Goal: Task Accomplishment & Management: Manage account settings

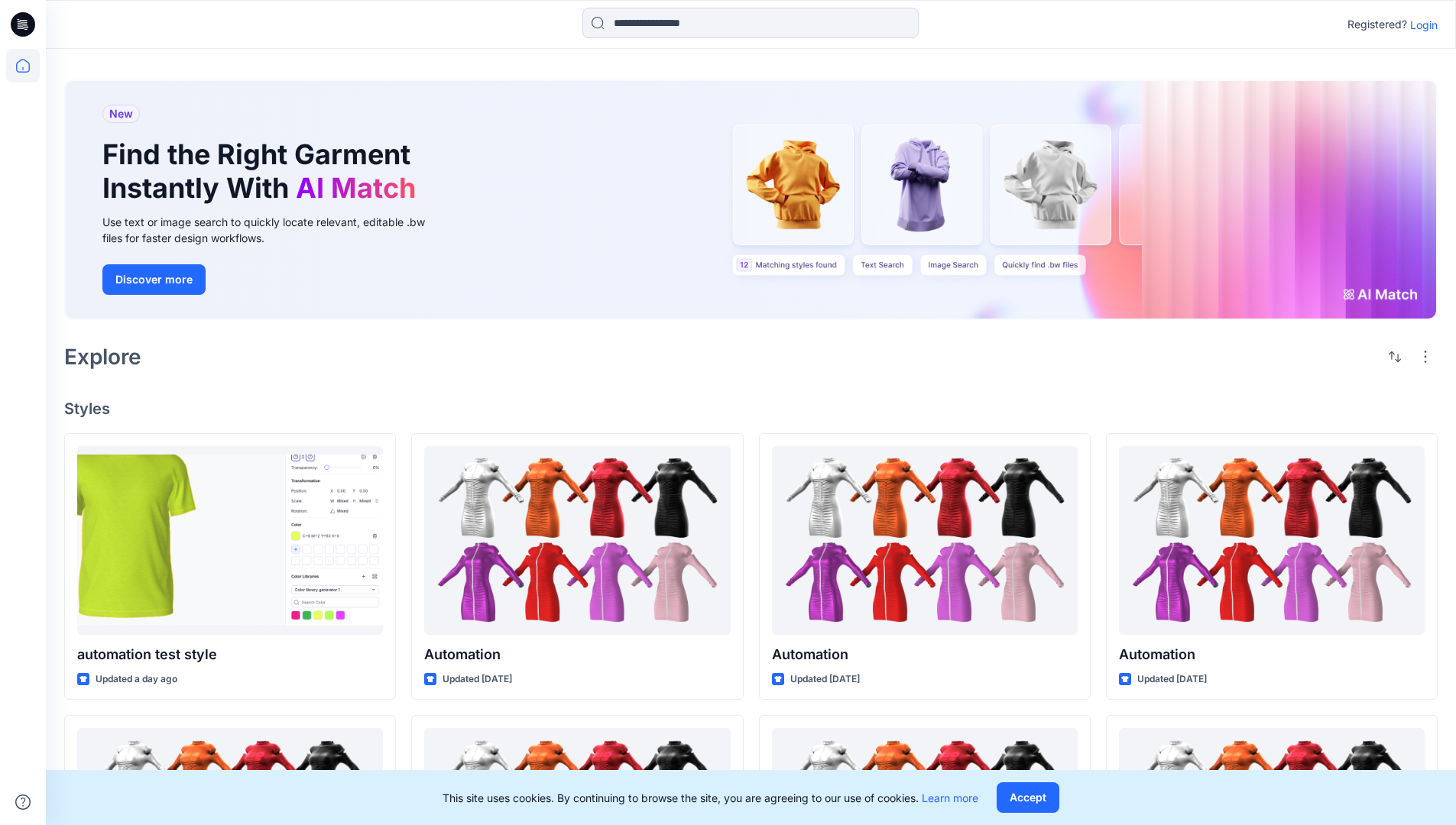
click at [1419, 25] on p "Login" at bounding box center [1423, 25] width 28 height 16
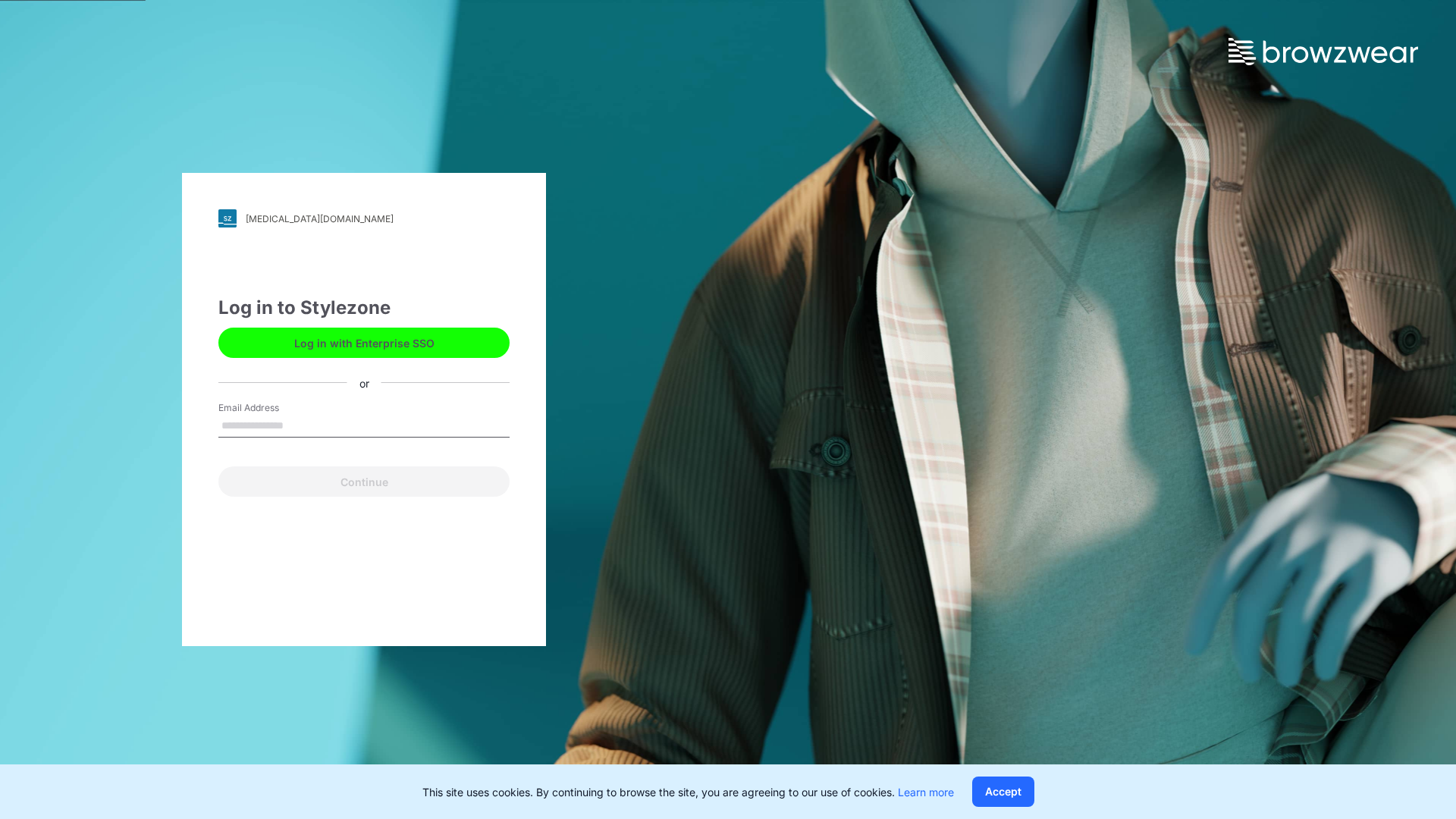
click at [300, 425] on input "Email Address" at bounding box center [363, 426] width 291 height 23
type input "**********"
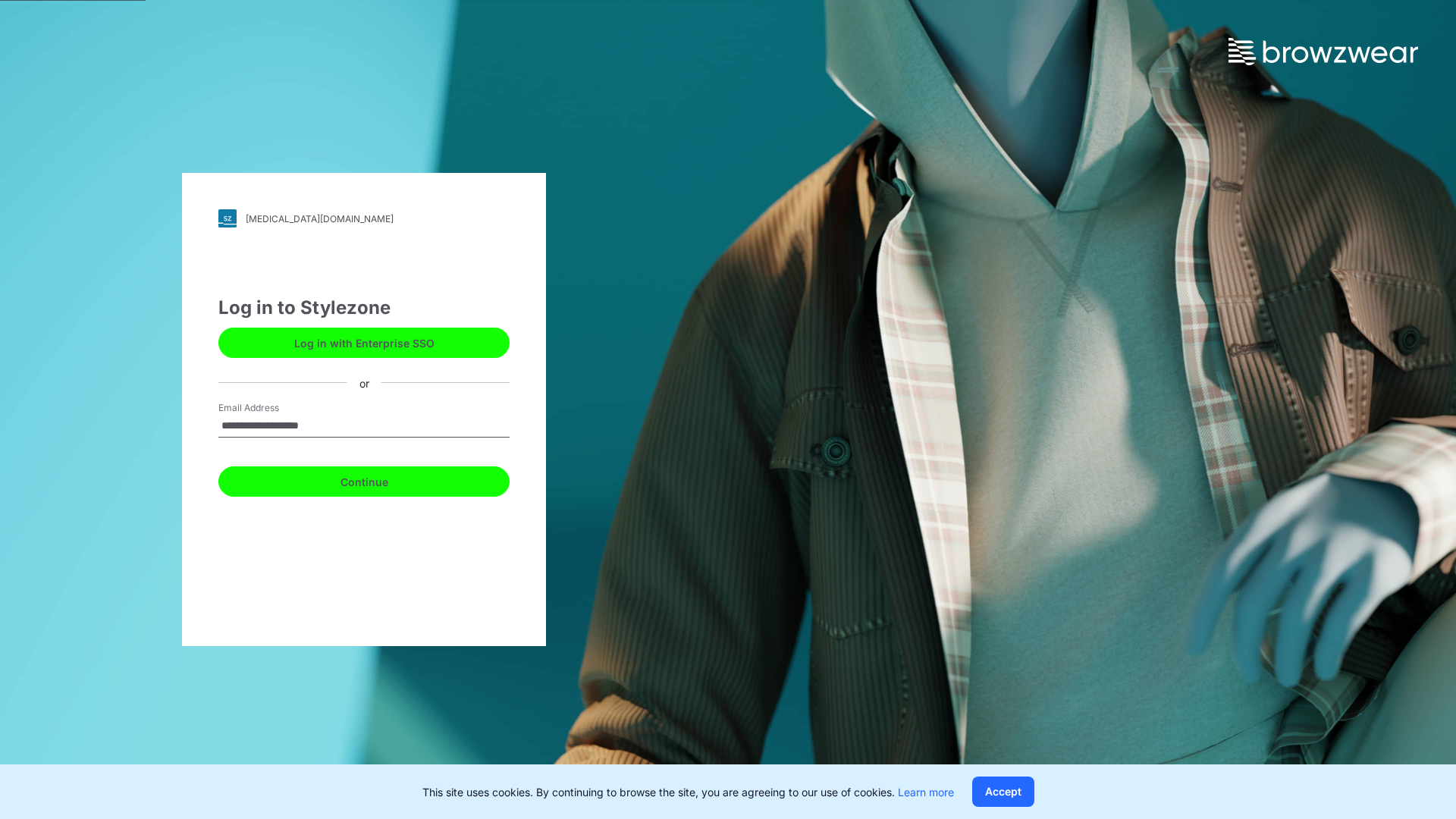
click at [381, 480] on button "Continue" at bounding box center [363, 482] width 291 height 31
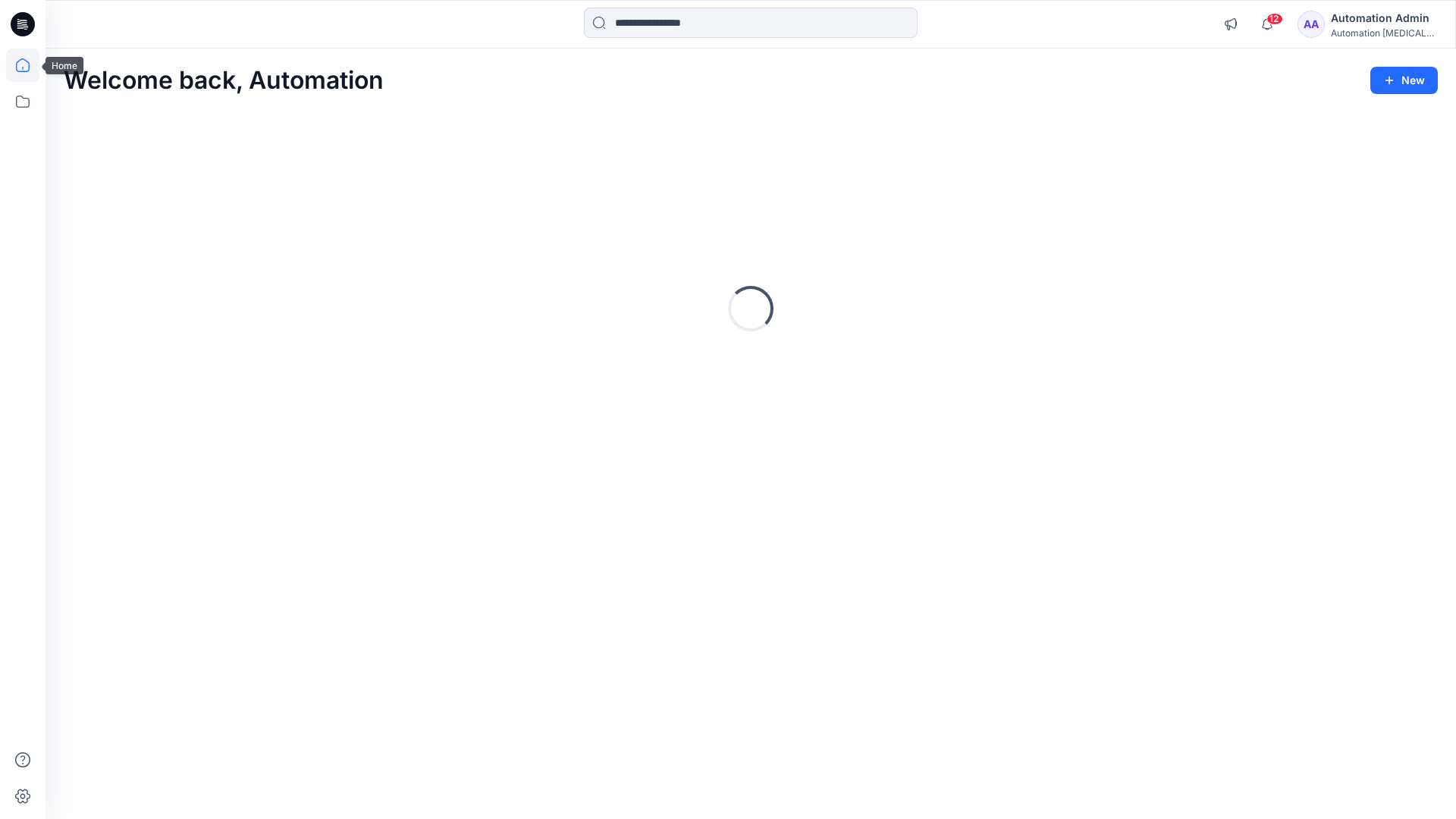
click at [29, 65] on icon at bounding box center [23, 65] width 14 height 14
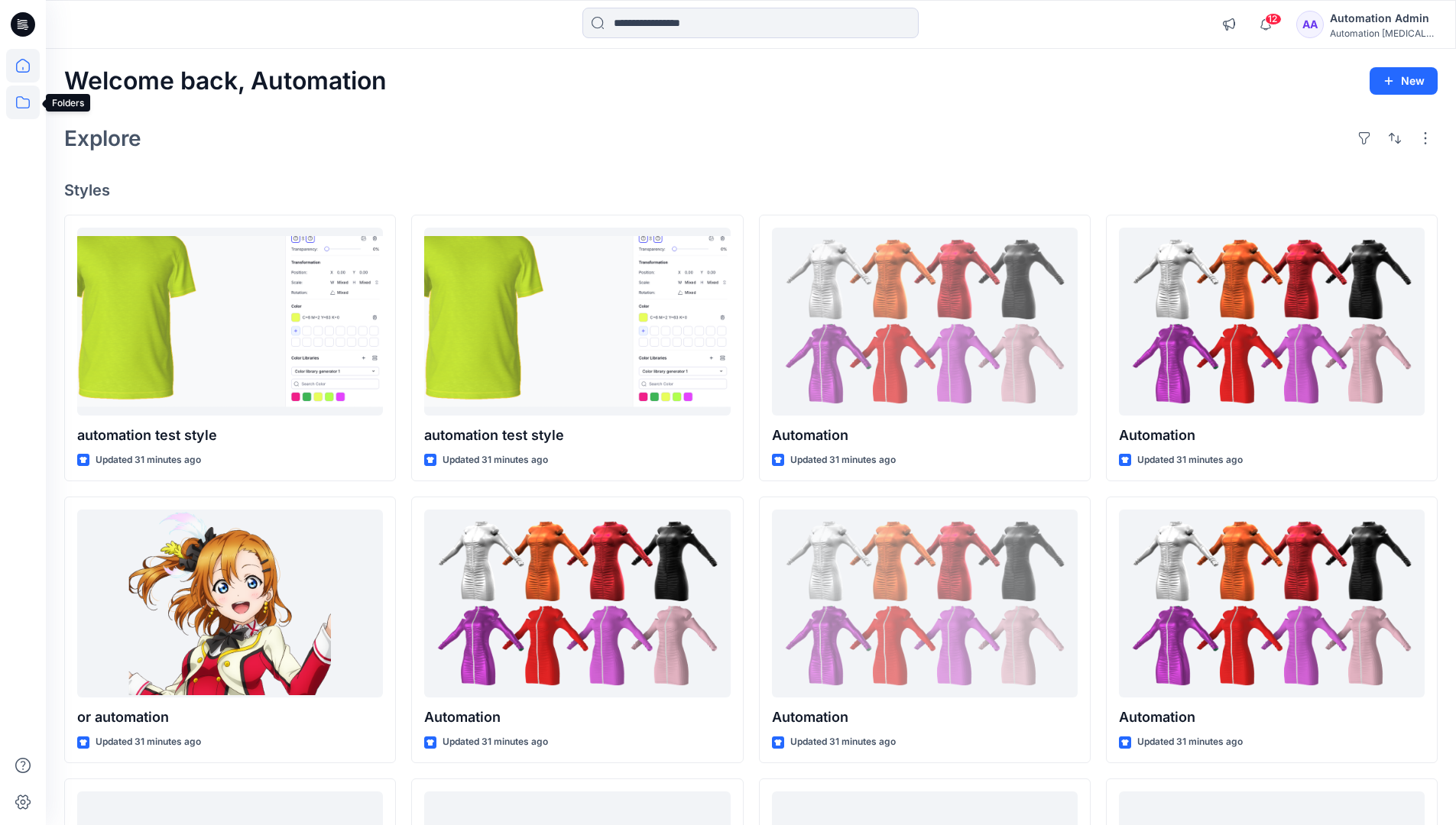
click at [20, 97] on icon at bounding box center [23, 102] width 34 height 34
